Goal: Check status

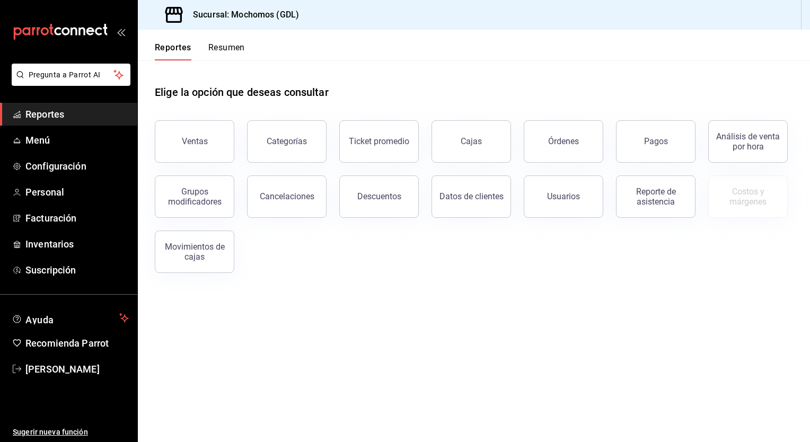
click at [231, 42] on button "Resumen" at bounding box center [226, 51] width 37 height 18
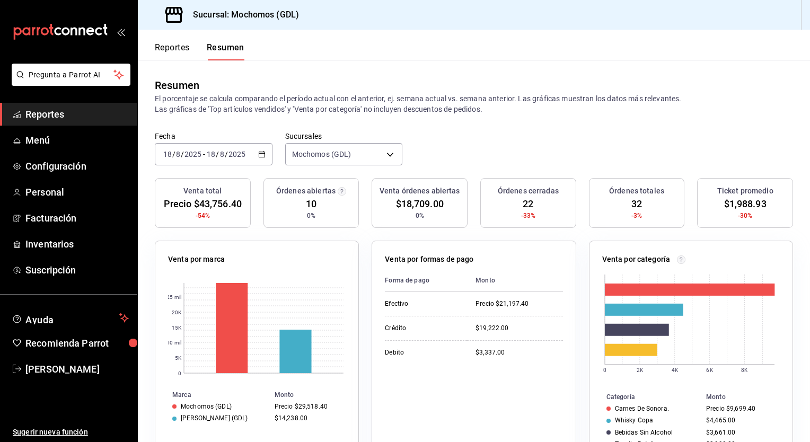
click at [260, 154] on icon "button" at bounding box center [261, 154] width 7 height 7
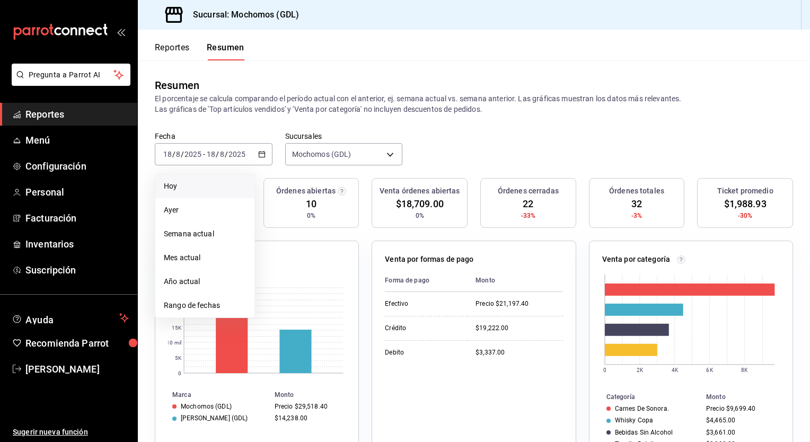
click at [175, 188] on span "Hoy" at bounding box center [205, 186] width 82 height 11
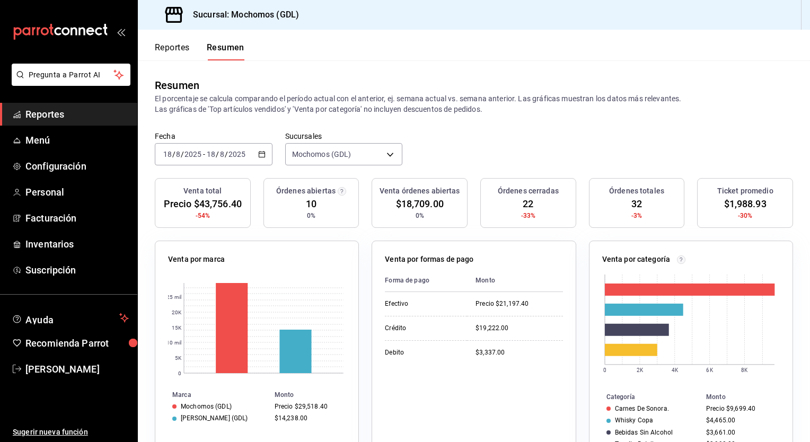
click at [424, 107] on p "El porcentaje se calcula comparando el período actual con el anterior, ej. sema…" at bounding box center [474, 103] width 638 height 21
drag, startPoint x: 424, startPoint y: 107, endPoint x: 424, endPoint y: 116, distance: 8.5
click at [424, 116] on div "Resumen El porcentaje se calcula comparando el período actual con el anterior, …" at bounding box center [474, 95] width 672 height 71
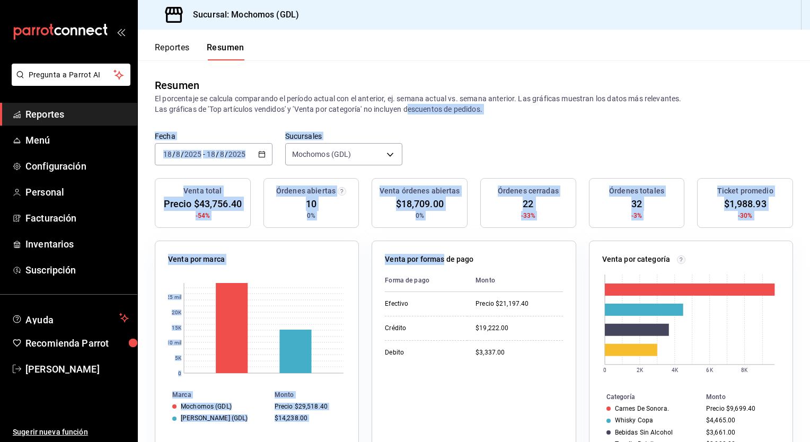
drag, startPoint x: 424, startPoint y: 116, endPoint x: 412, endPoint y: 268, distance: 153.1
click at [412, 268] on main "Resumen El porcentaje se calcula comparando el período actual con el anterior, …" at bounding box center [474, 387] width 672 height 655
drag, startPoint x: 412, startPoint y: 268, endPoint x: 473, endPoint y: 155, distance: 129.0
click at [473, 155] on div "Fecha [DATE] [DATE] - [DATE] [DATE] Sucursales Mochomos (GDL) [object Object]" at bounding box center [474, 154] width 672 height 47
